Goal: Transaction & Acquisition: Purchase product/service

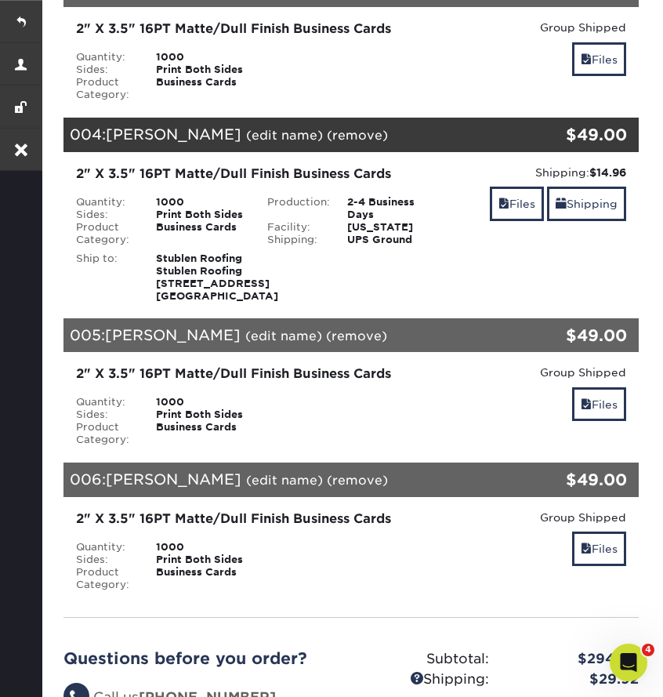
scroll to position [587, 0]
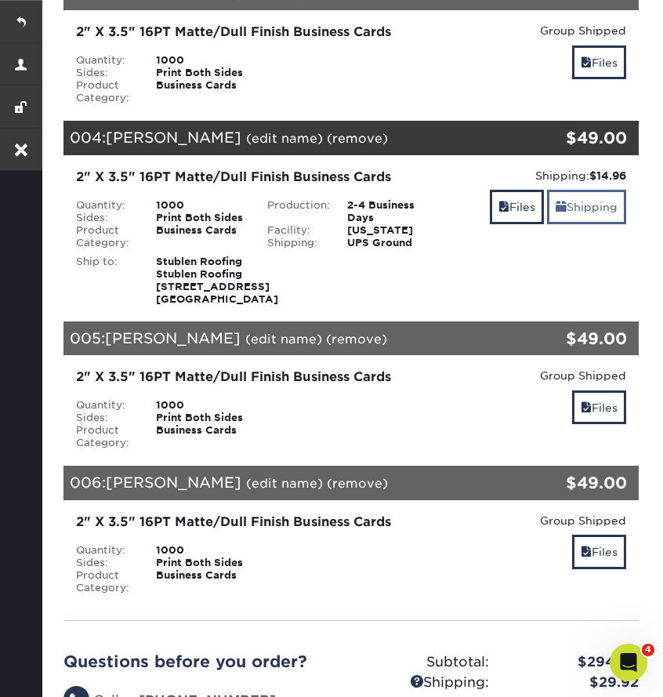
click at [587, 223] on link "Shipping" at bounding box center [586, 207] width 79 height 34
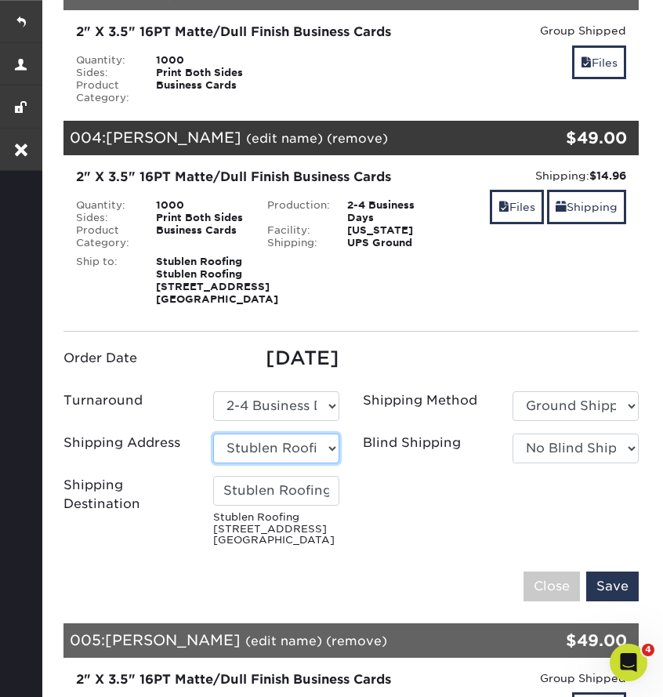
select select "46731"
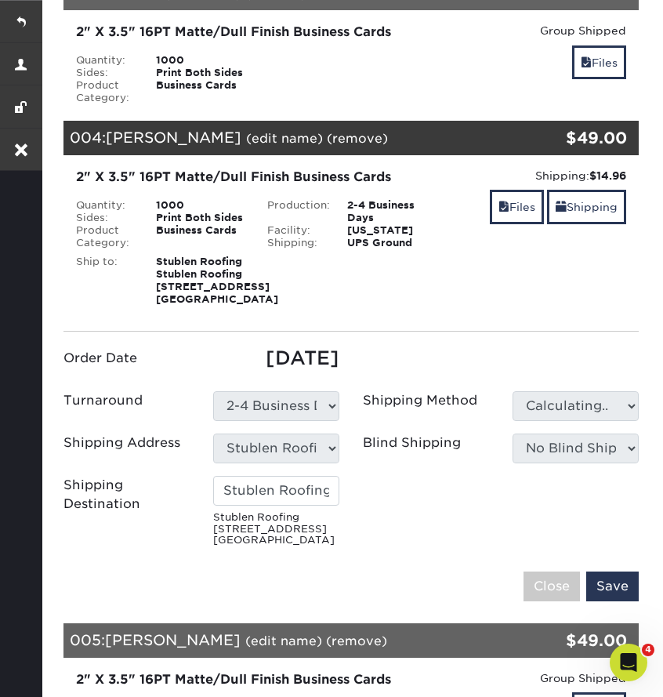
type input "[PERSON_NAME]"
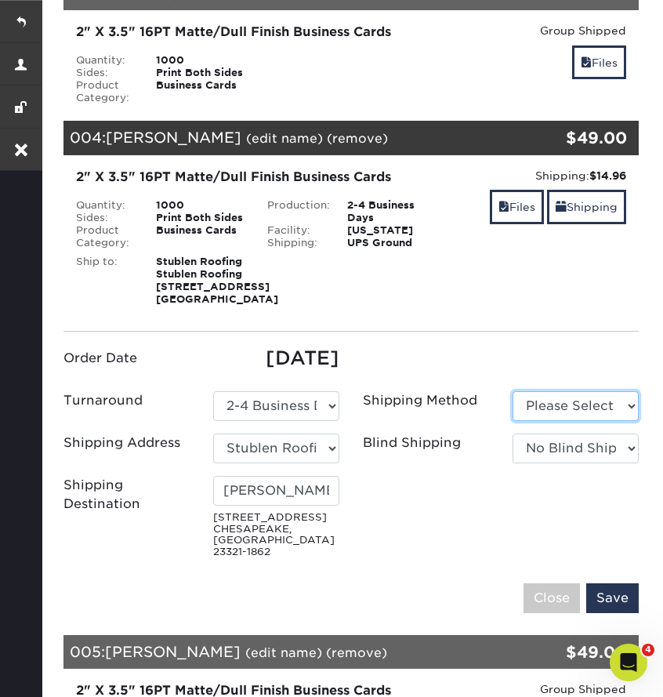
select select "03"
click at [623, 613] on input "Save" at bounding box center [612, 598] width 53 height 30
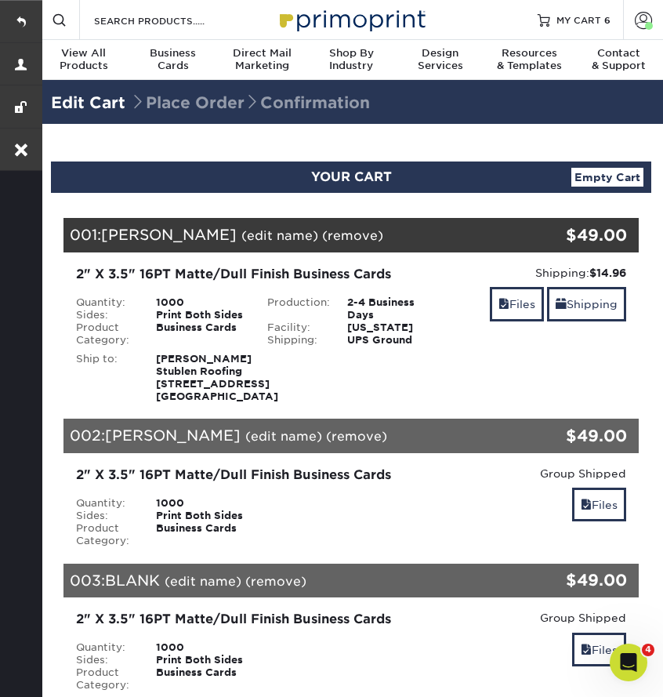
scroll to position [0, 0]
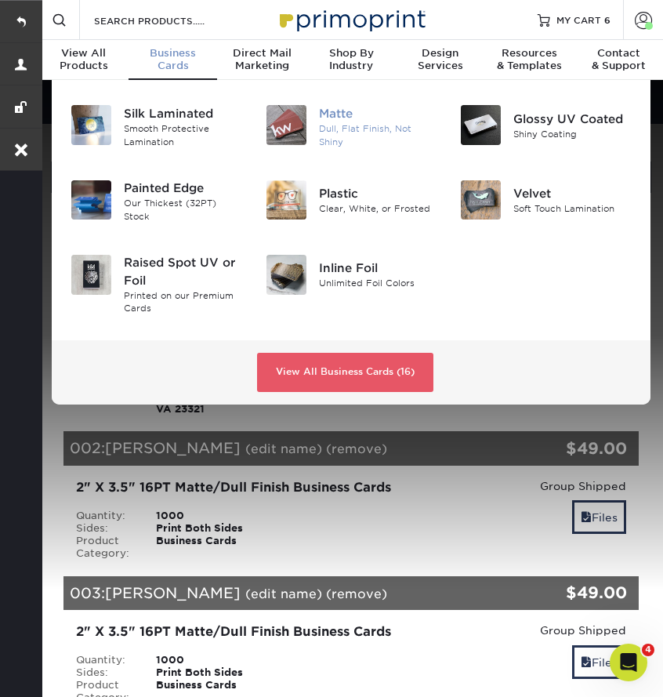
click at [346, 123] on div "Dull, Flat Finish, Not Shiny" at bounding box center [378, 135] width 118 height 26
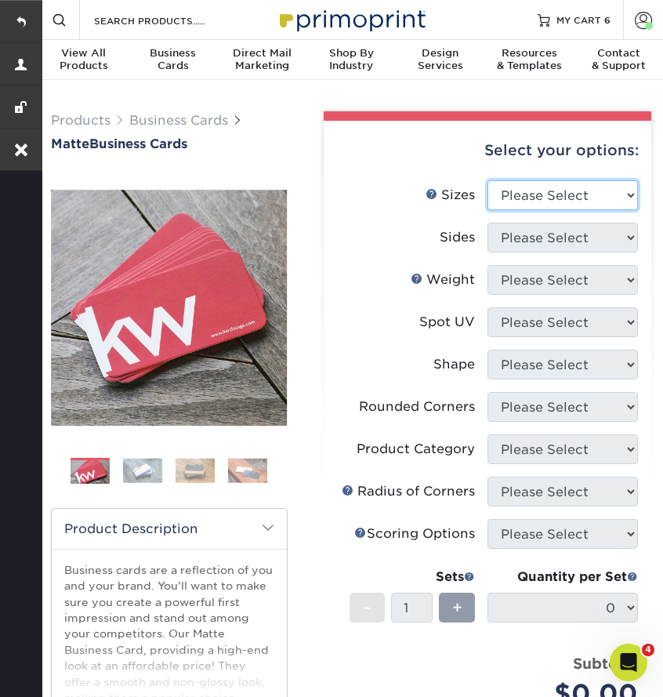
select select "2.00x3.50"
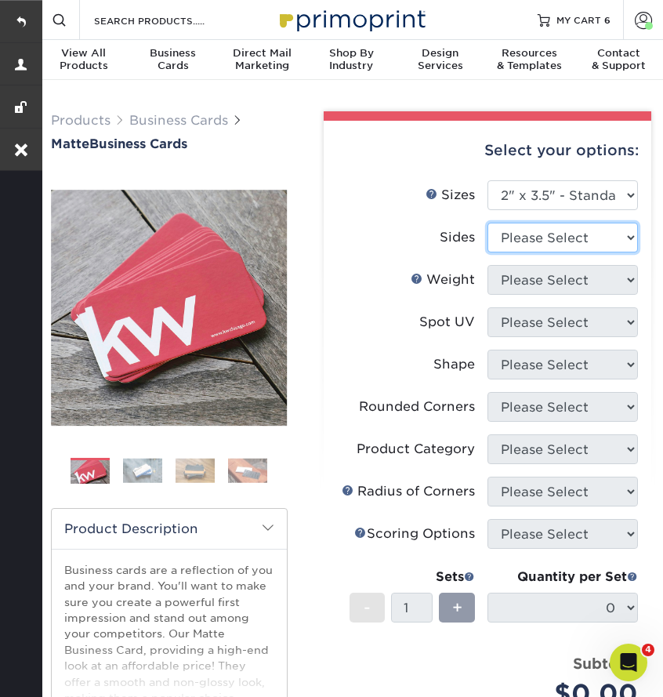
select select "13abbda7-1d64-4f25-8bb2-c179b224825d"
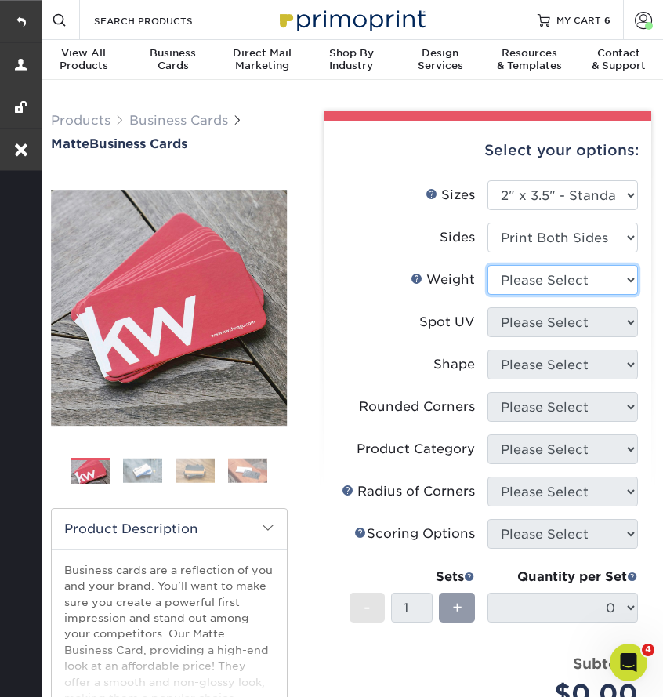
select select "16PT"
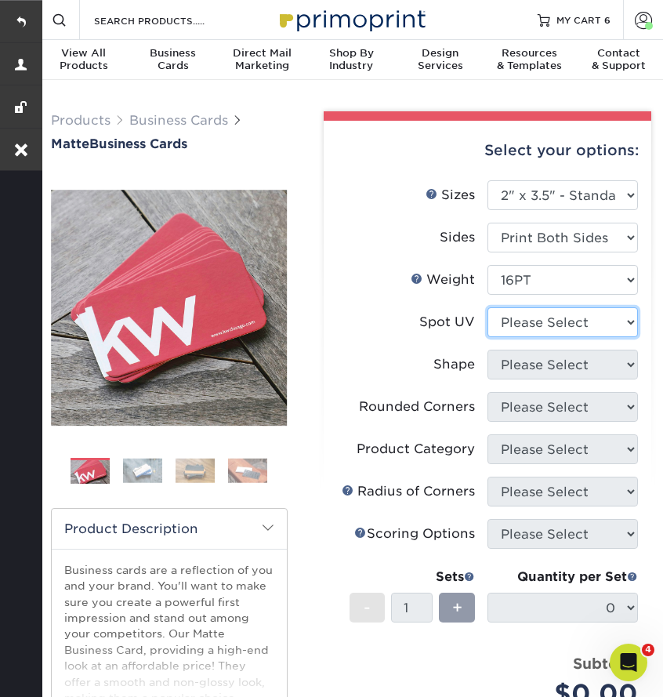
select select "3"
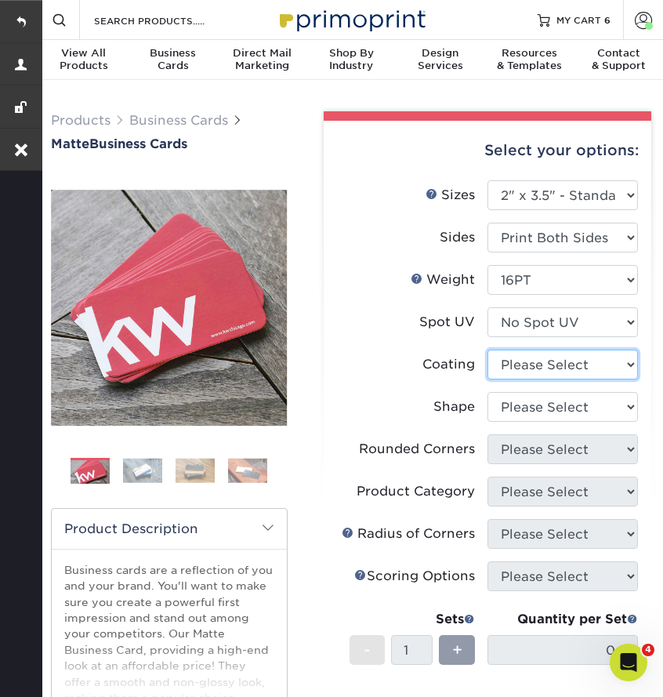
select select "121bb7b5-3b4d-429f-bd8d-bbf80e953313"
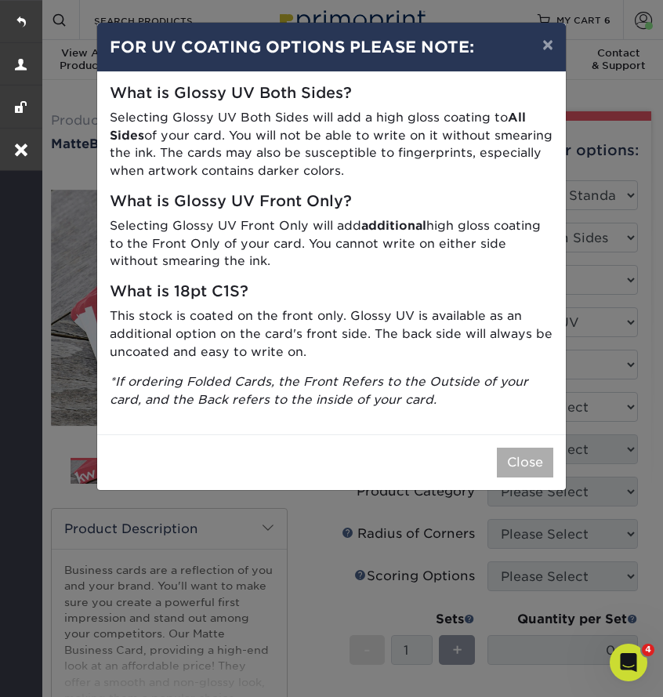
click at [524, 449] on button "Close" at bounding box center [525, 463] width 56 height 30
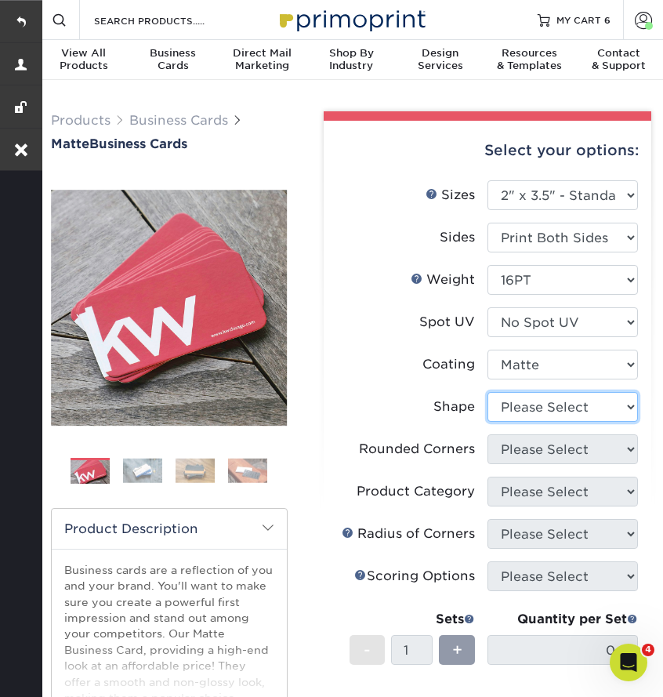
select select "standard"
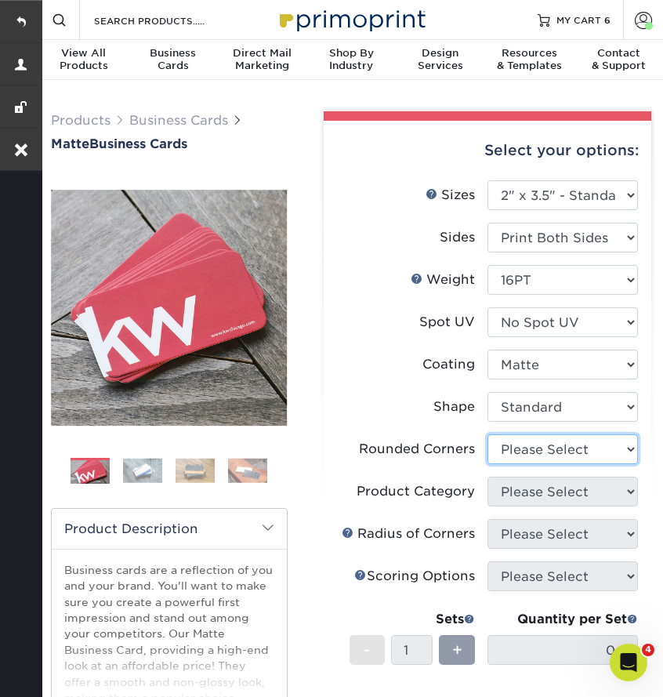
select select "0"
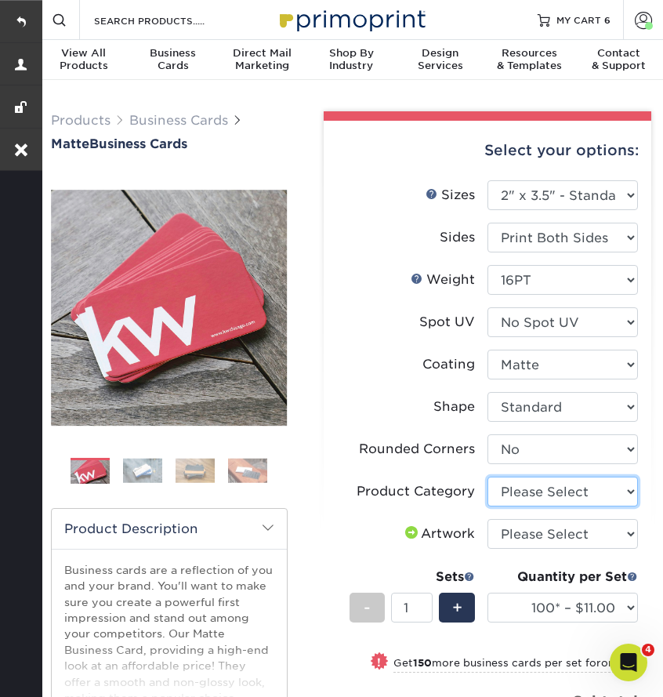
select select "3b5148f1-0588-4f88-a218-97bcfdce65c1"
select select "upload"
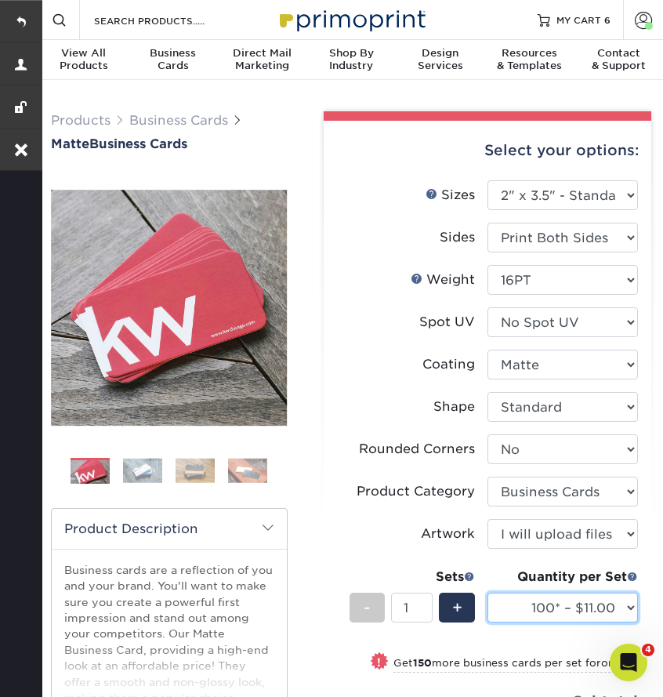
select select "1000 – $49.00"
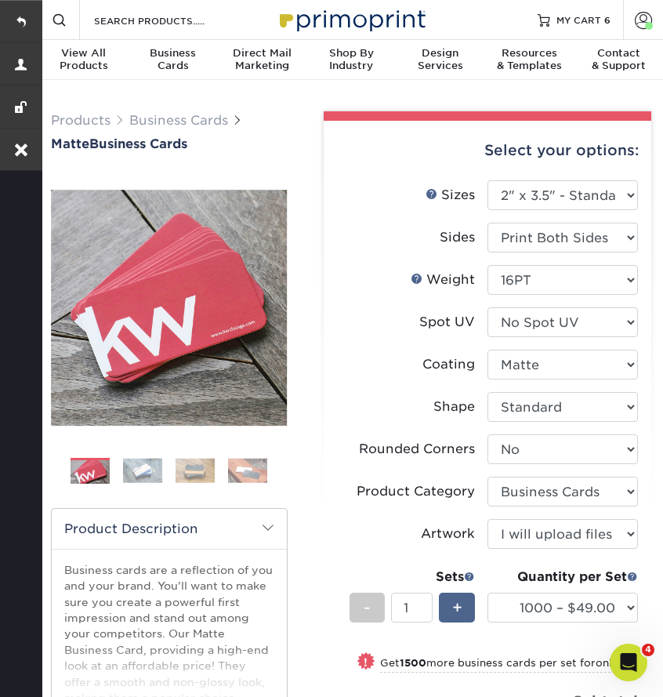
click at [462, 601] on div "+" at bounding box center [456, 608] width 35 height 30
click at [462, 601] on span "+" at bounding box center [457, 608] width 10 height 24
type input "3"
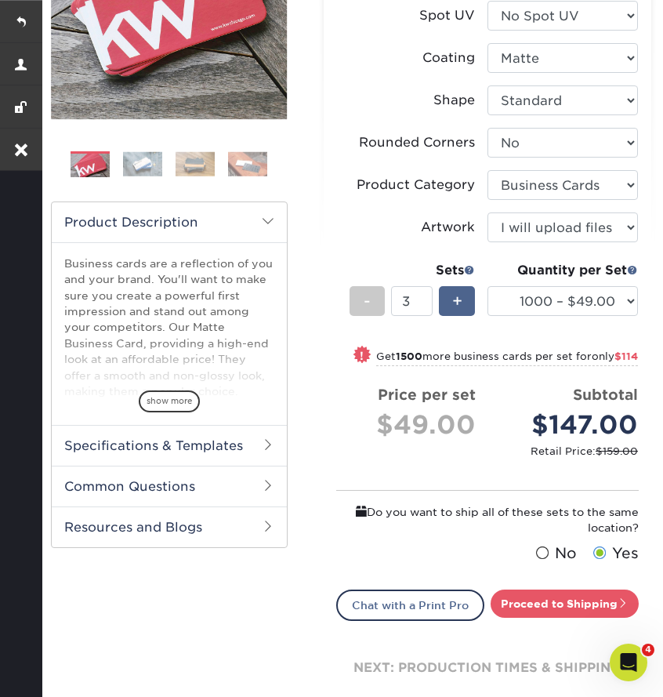
scroll to position [335, 0]
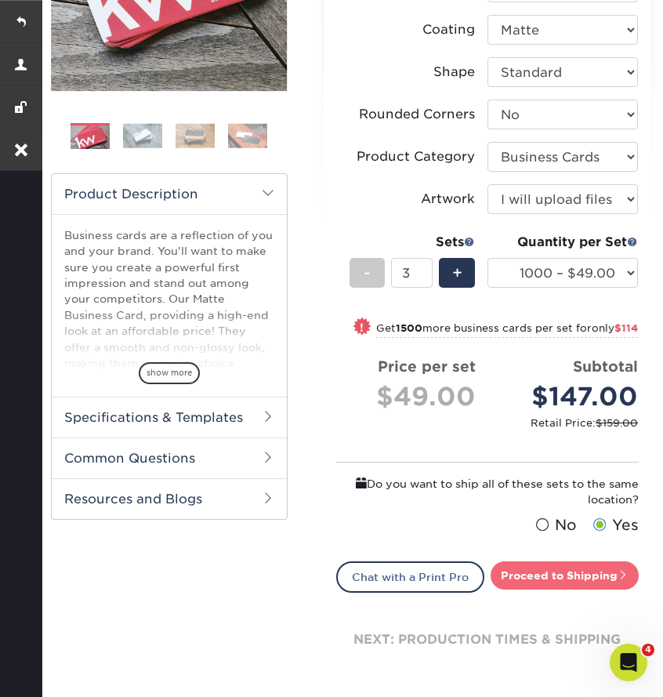
click at [518, 589] on link "Proceed to Shipping" at bounding box center [565, 575] width 148 height 28
type input "Set 1"
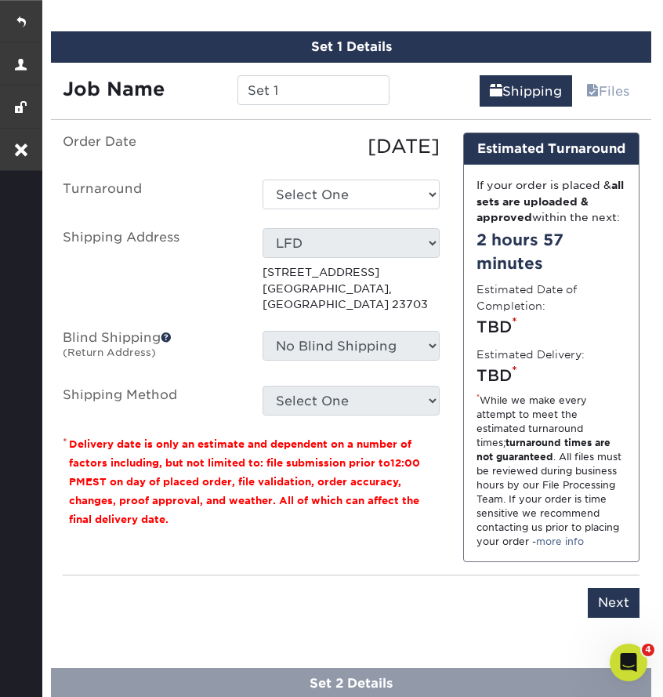
scroll to position [954, 0]
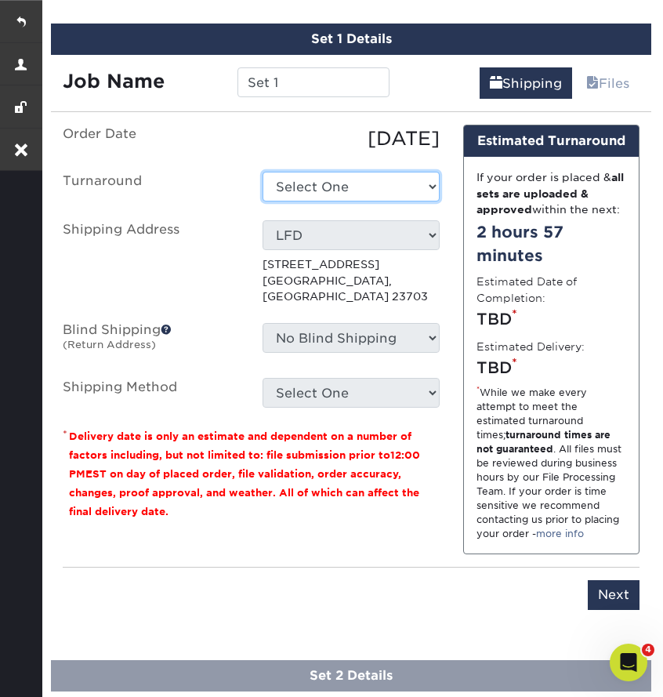
select select "2167d3a5-02fc-4384-86ce-e339e30b5e03"
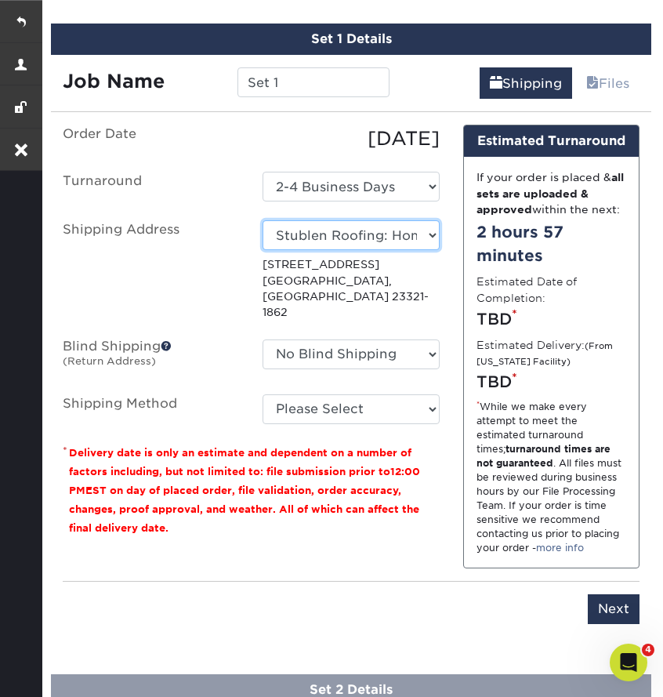
select select "102591"
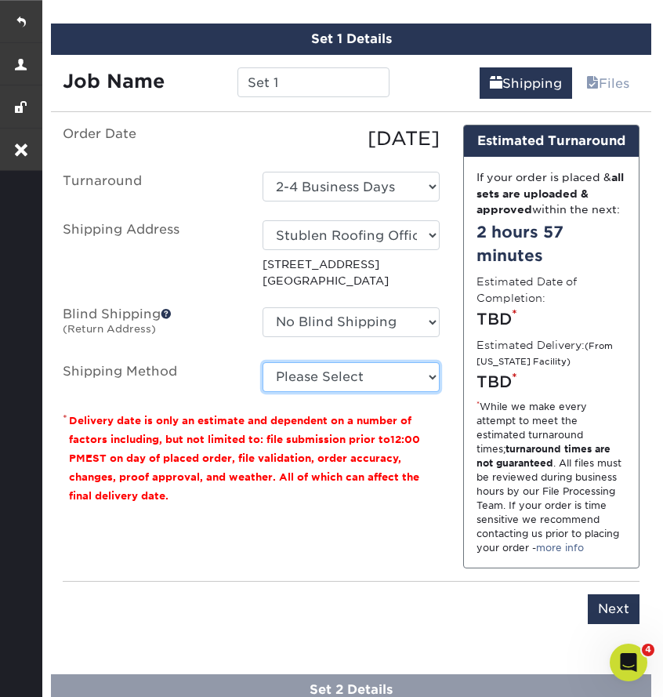
select select "03"
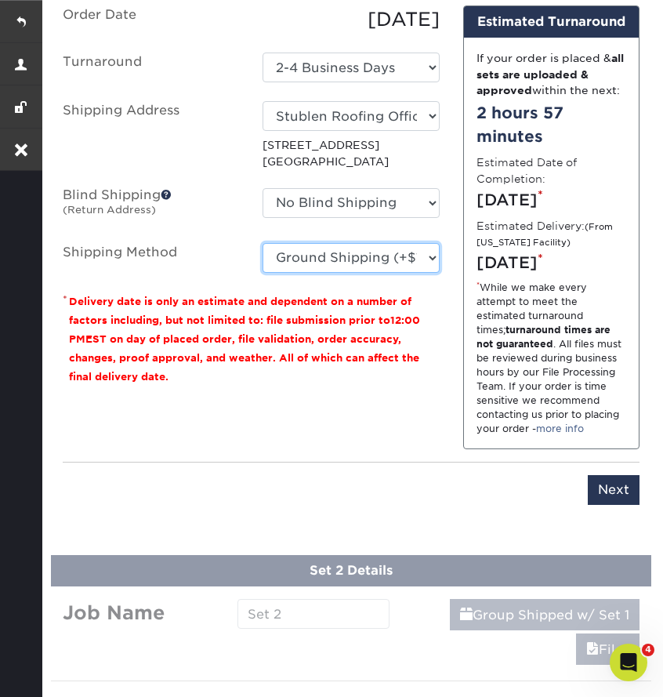
scroll to position [1118, 0]
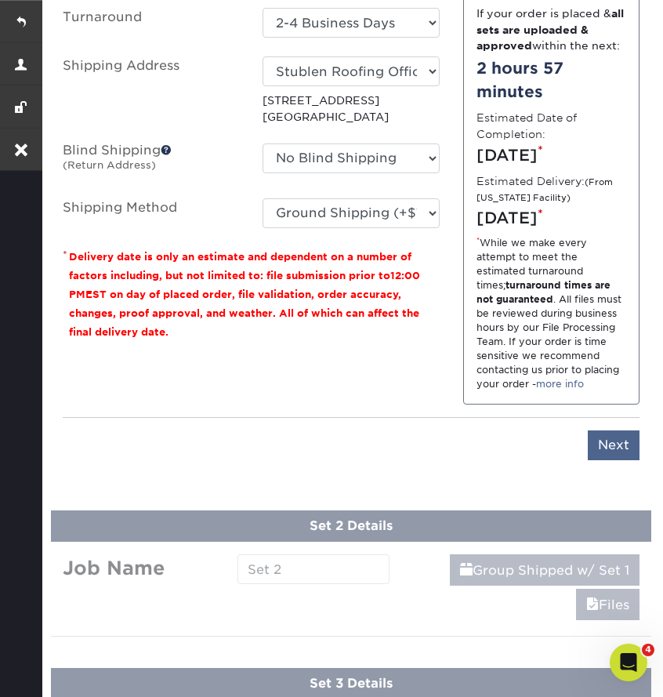
click at [616, 460] on input "Next" at bounding box center [614, 445] width 52 height 30
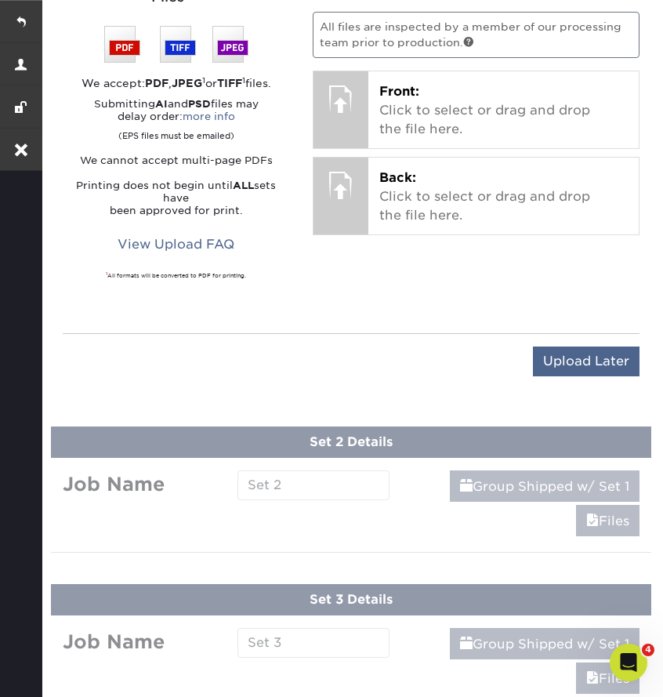
click at [587, 361] on input "Upload Later" at bounding box center [586, 361] width 107 height 30
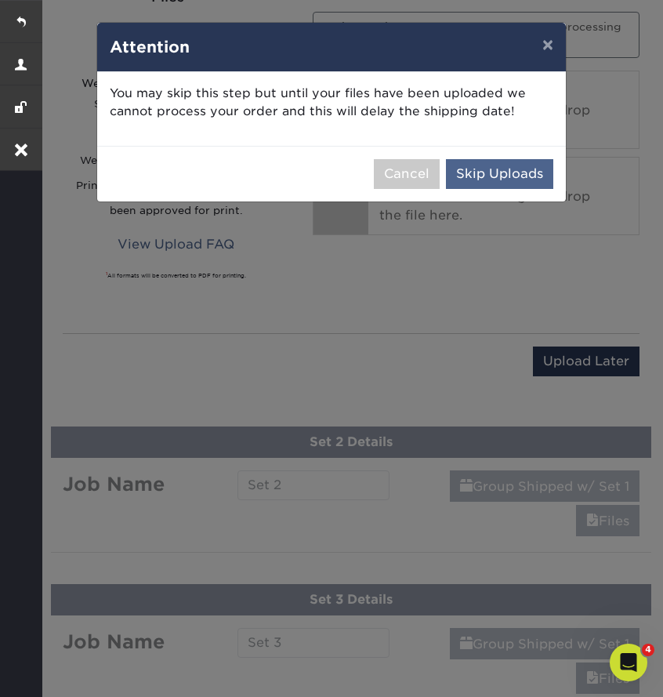
click at [517, 173] on button "Skip Uploads" at bounding box center [499, 174] width 107 height 30
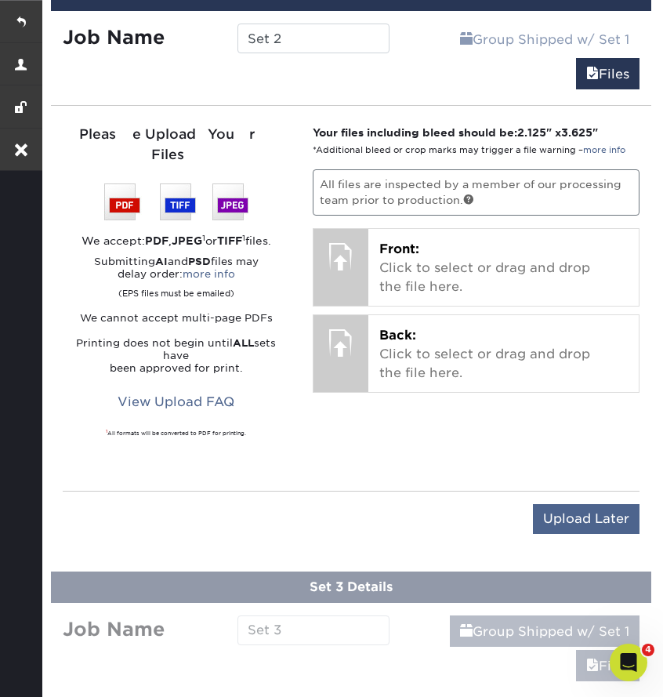
click at [596, 515] on input "Upload Later" at bounding box center [586, 519] width 107 height 30
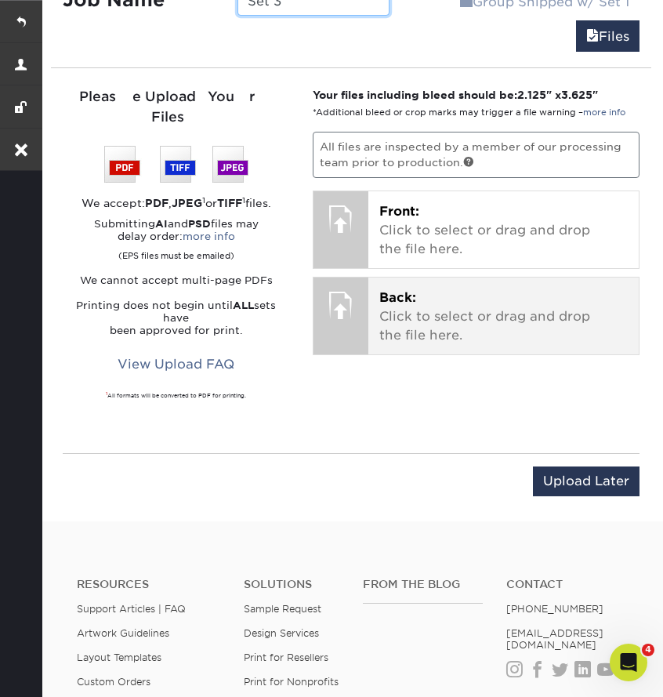
scroll to position [1362, 0]
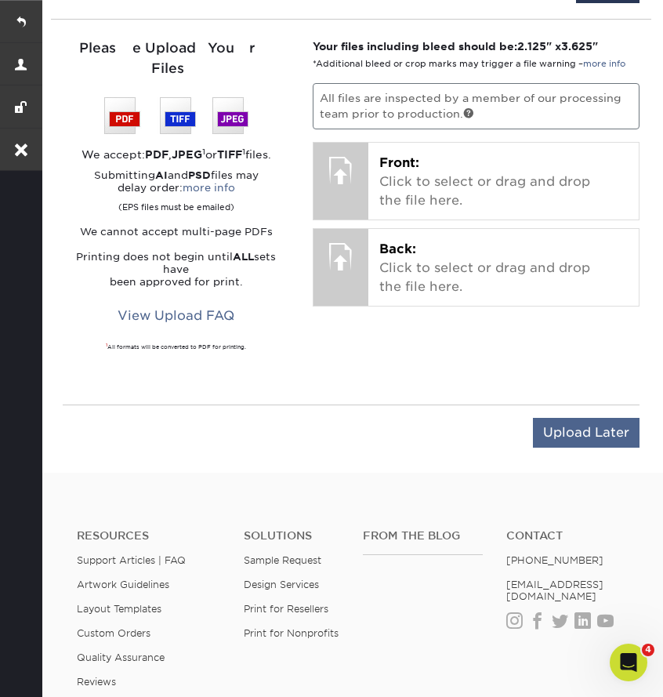
click at [578, 431] on input "Upload Later" at bounding box center [586, 433] width 107 height 30
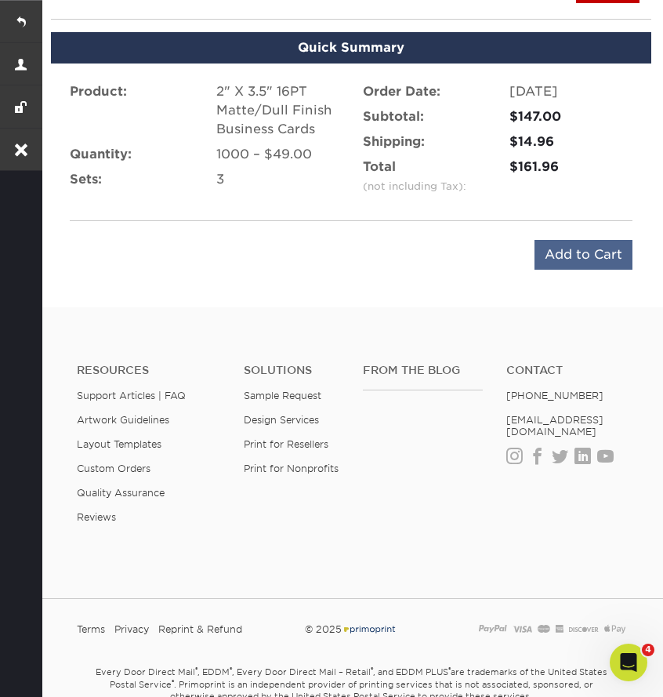
click at [563, 269] on input "Add to Cart" at bounding box center [584, 255] width 98 height 30
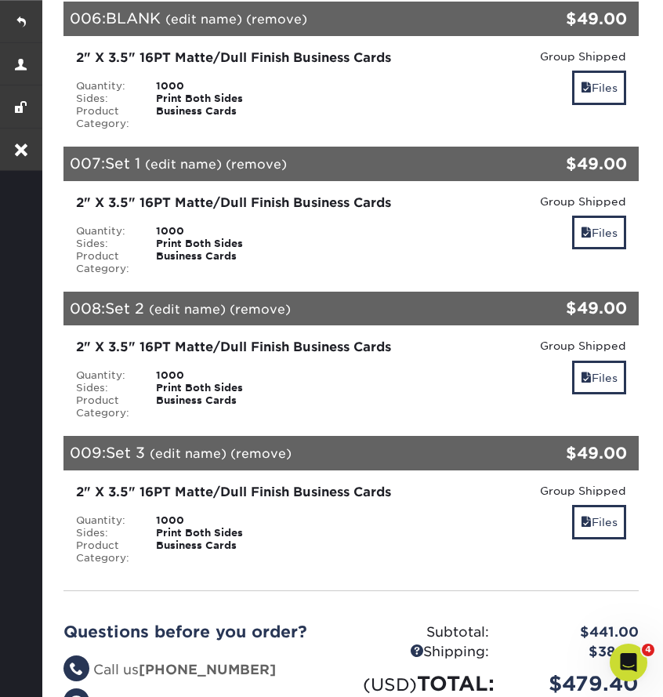
scroll to position [1146, 0]
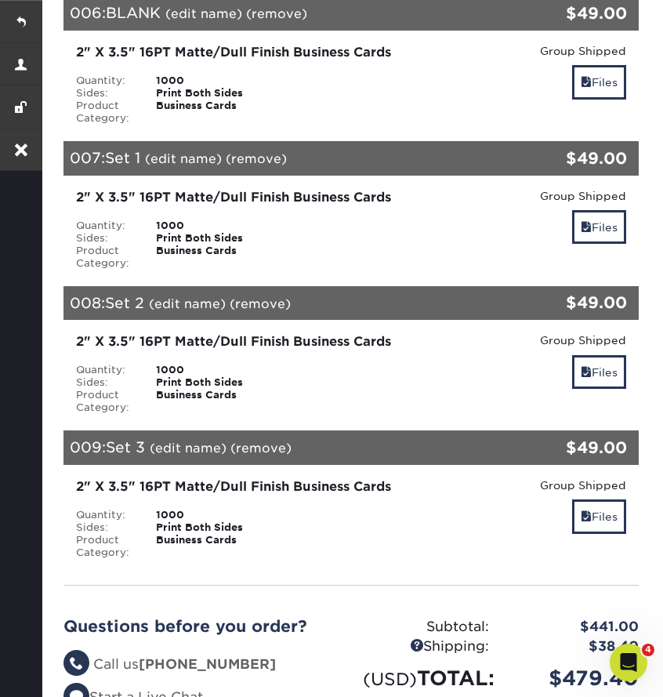
click at [202, 166] on link "(edit name)" at bounding box center [183, 158] width 77 height 15
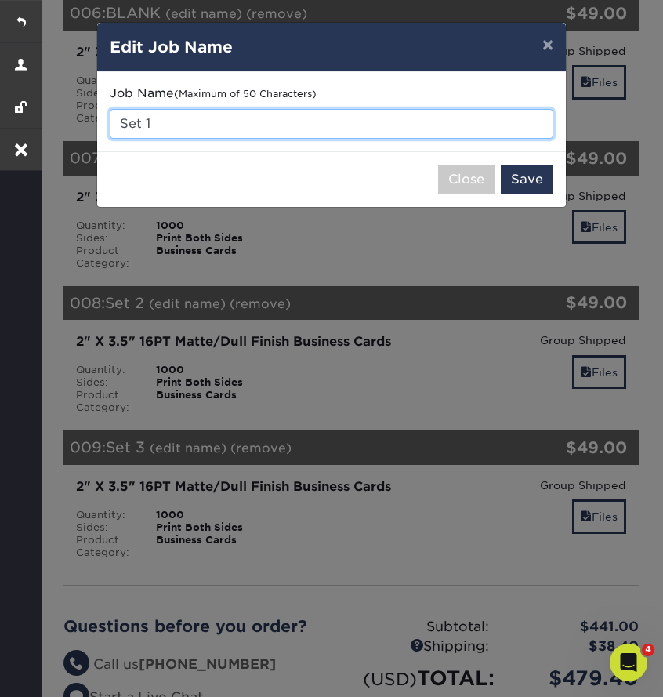
drag, startPoint x: 190, startPoint y: 128, endPoint x: 109, endPoint y: 125, distance: 80.8
click at [109, 125] on div "Job Name (Maximum of 50 Characters) Set 1" at bounding box center [331, 111] width 469 height 79
type input "[PERSON_NAME]"
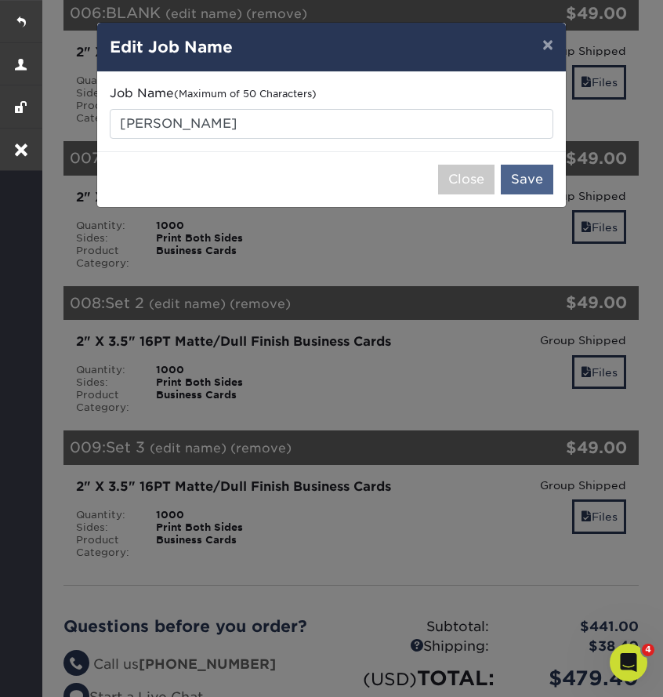
click at [545, 179] on button "Save" at bounding box center [527, 180] width 53 height 30
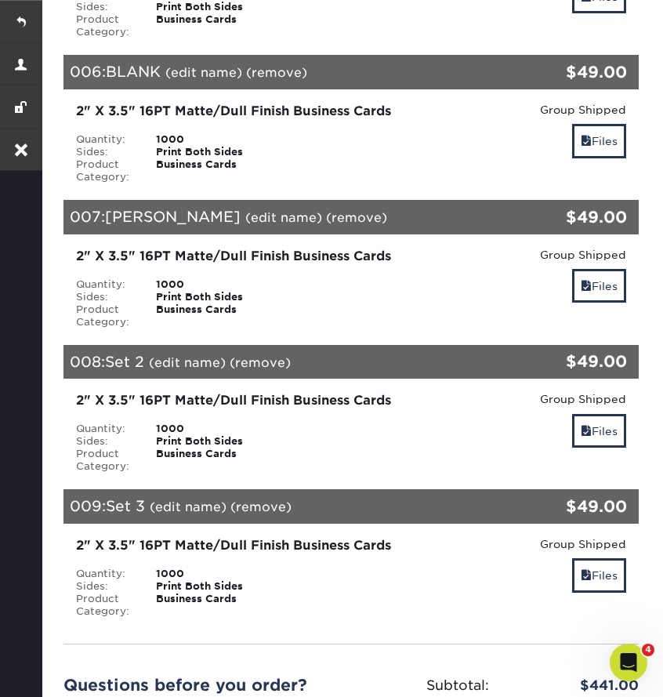
scroll to position [1142, 0]
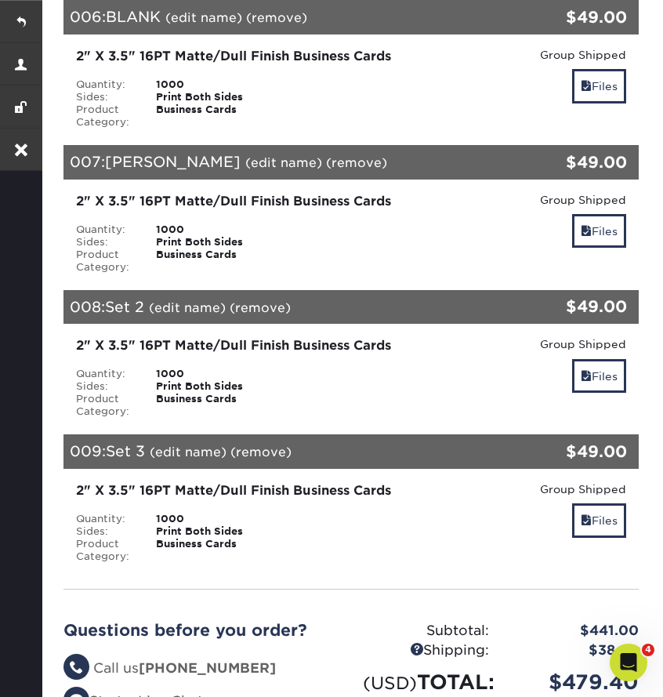
click at [245, 170] on link "(edit name)" at bounding box center [283, 162] width 77 height 15
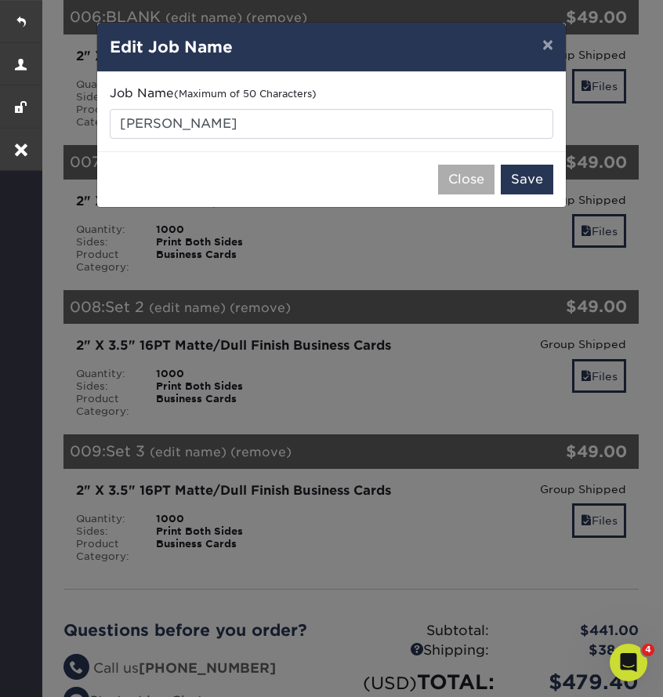
click at [463, 179] on button "Close" at bounding box center [466, 180] width 56 height 30
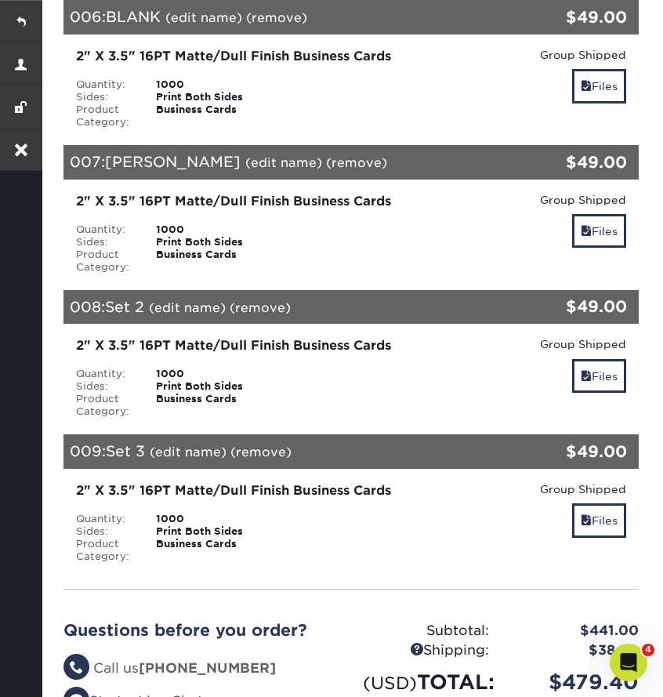
click at [201, 315] on link "(edit name)" at bounding box center [187, 307] width 77 height 15
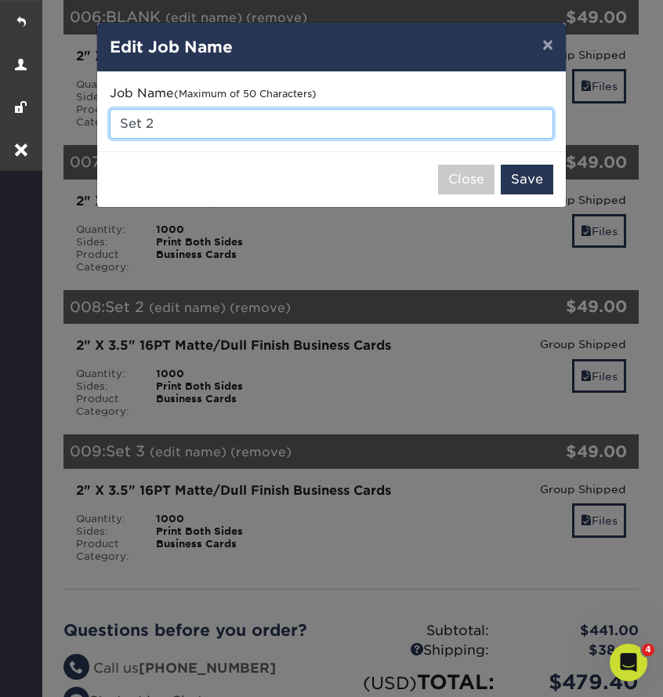
drag, startPoint x: 173, startPoint y: 122, endPoint x: 106, endPoint y: 121, distance: 67.4
click at [106, 121] on div "Job Name (Maximum of 50 Characters) Set 2" at bounding box center [331, 111] width 469 height 79
type input "[PERSON_NAME]"
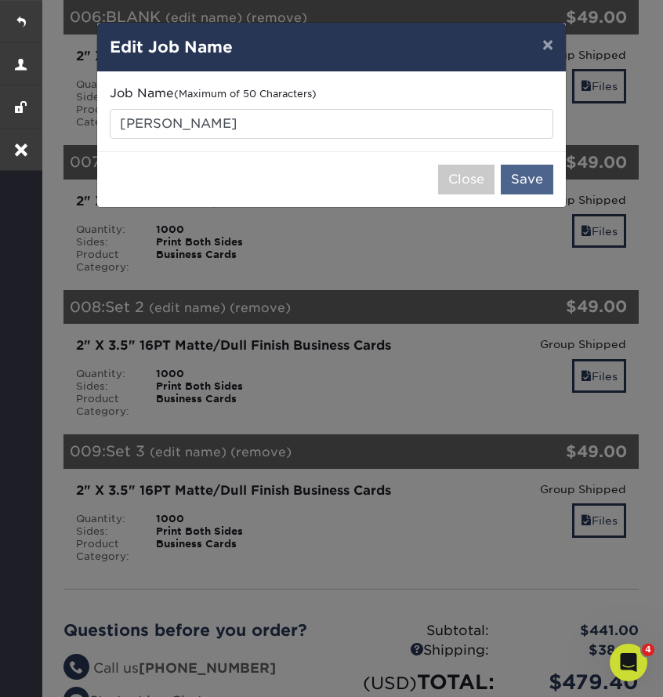
click at [520, 176] on button "Save" at bounding box center [527, 180] width 53 height 30
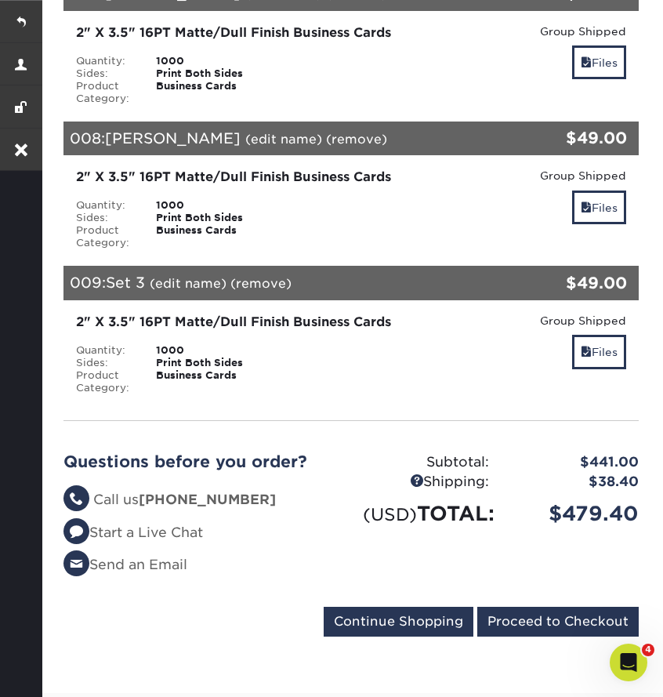
click at [212, 291] on link "(edit name)" at bounding box center [188, 283] width 77 height 15
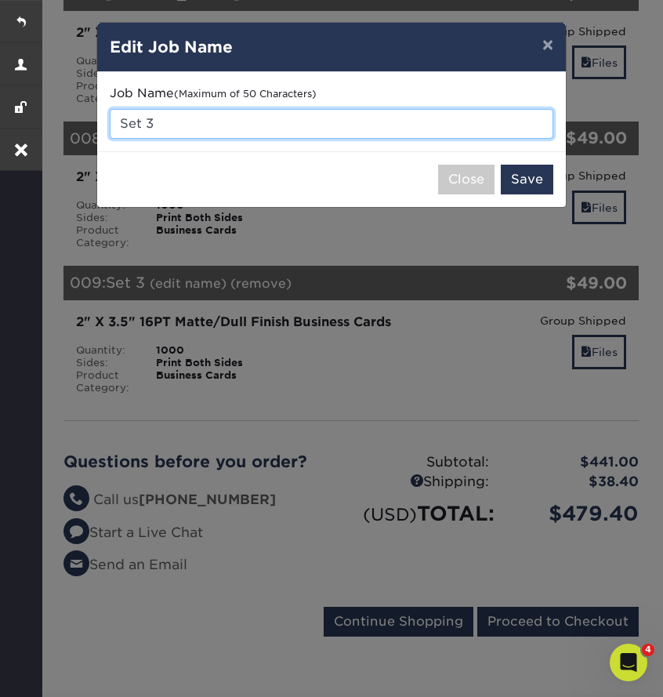
drag, startPoint x: 165, startPoint y: 125, endPoint x: 114, endPoint y: 124, distance: 51.0
click at [114, 124] on input "Set 3" at bounding box center [332, 124] width 444 height 30
type input "[PERSON_NAME]"
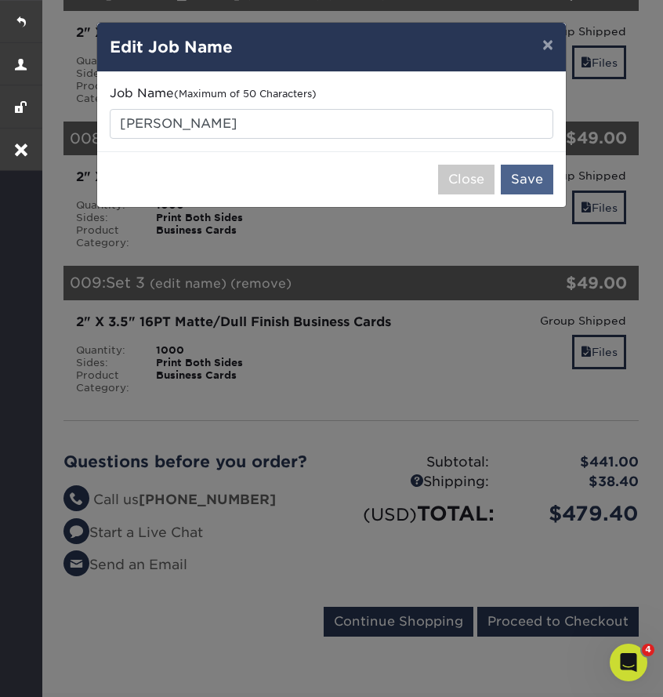
click at [542, 185] on button "Save" at bounding box center [527, 180] width 53 height 30
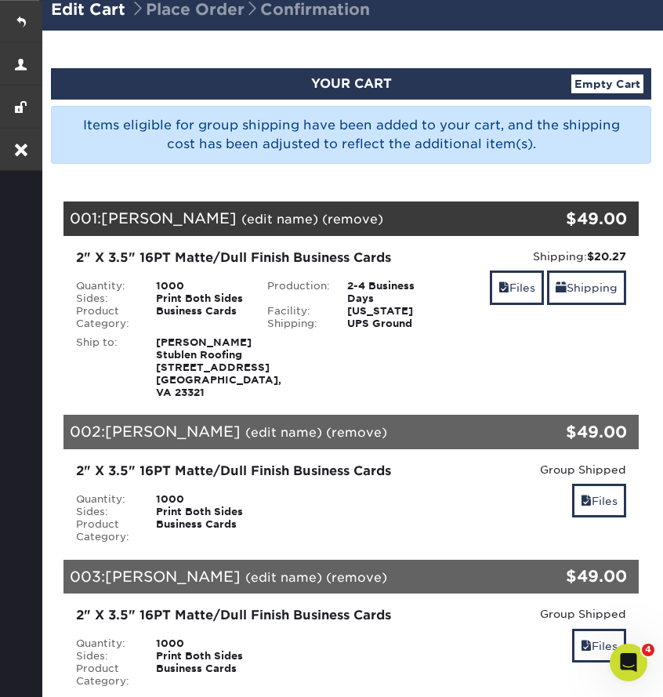
scroll to position [99, 0]
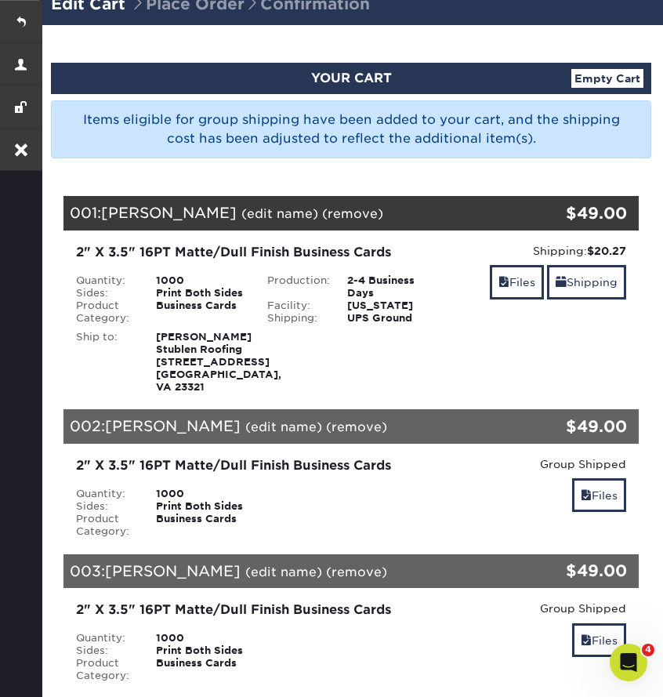
click at [322, 216] on link "(remove)" at bounding box center [352, 213] width 61 height 15
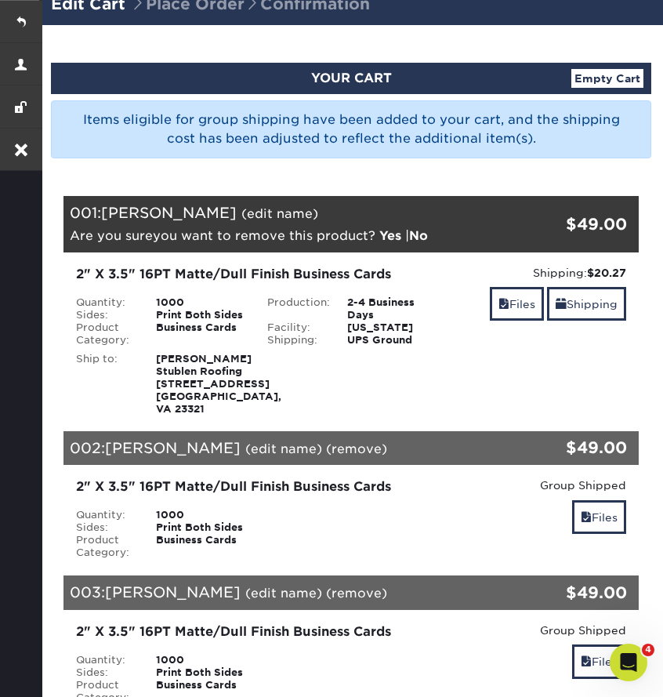
click at [388, 234] on link "Yes" at bounding box center [390, 235] width 22 height 15
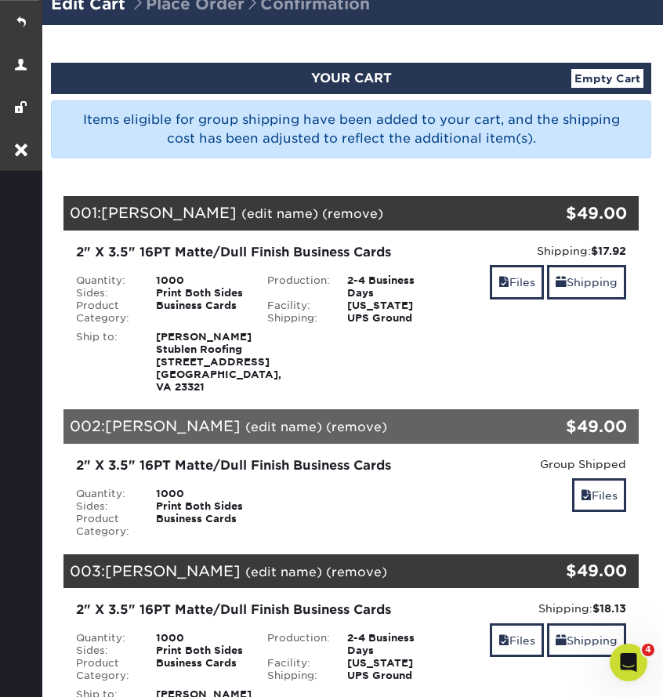
click at [322, 217] on link "(remove)" at bounding box center [352, 213] width 61 height 15
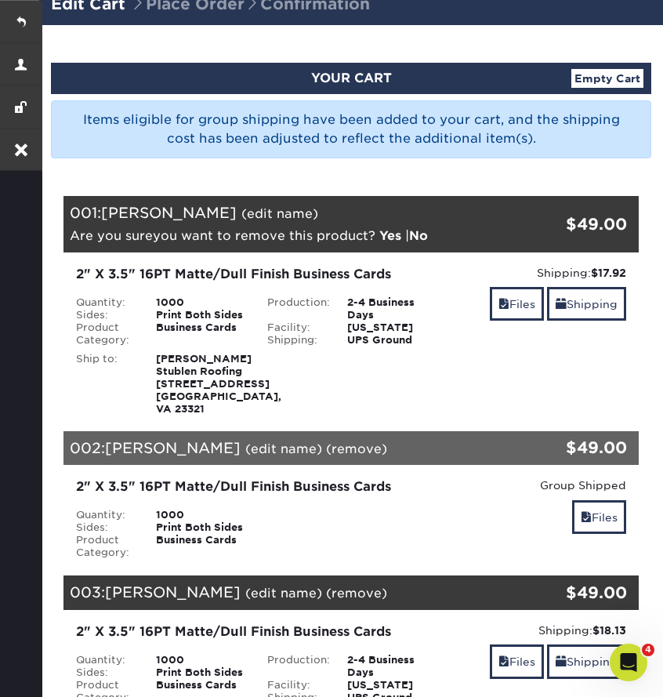
click at [384, 237] on link "Yes" at bounding box center [390, 235] width 22 height 15
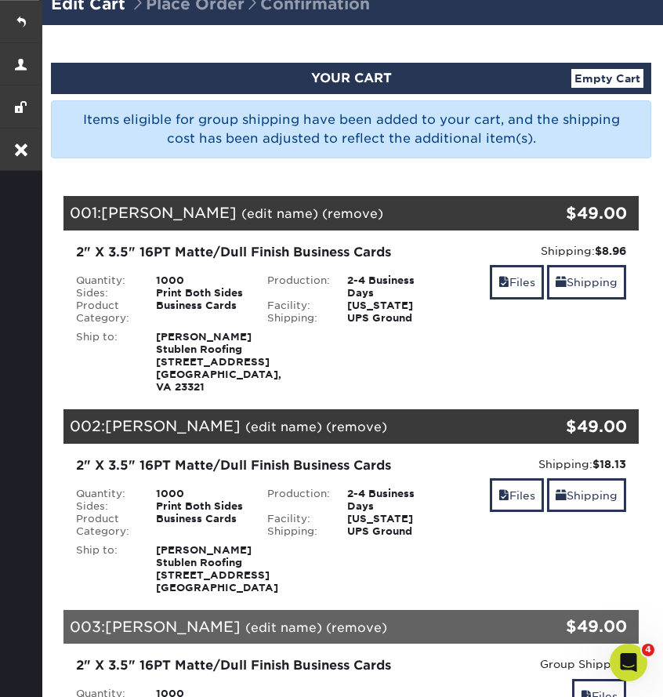
click at [322, 217] on link "(remove)" at bounding box center [352, 213] width 61 height 15
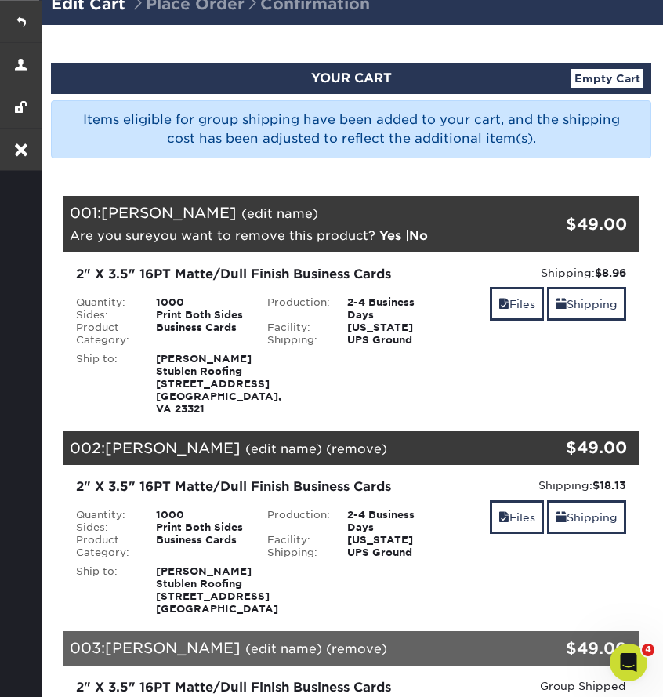
click at [390, 234] on link "Yes" at bounding box center [390, 235] width 22 height 15
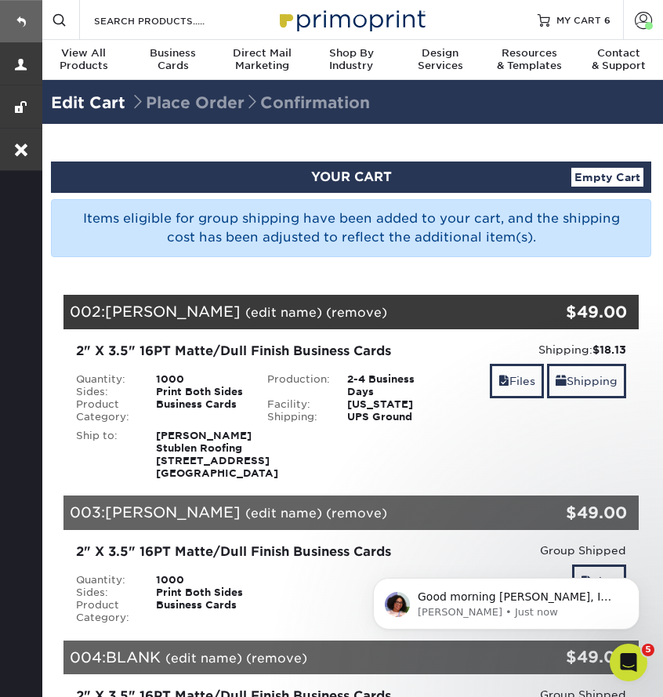
click at [18, 24] on link at bounding box center [21, 21] width 42 height 42
